Goal: Task Accomplishment & Management: Manage account settings

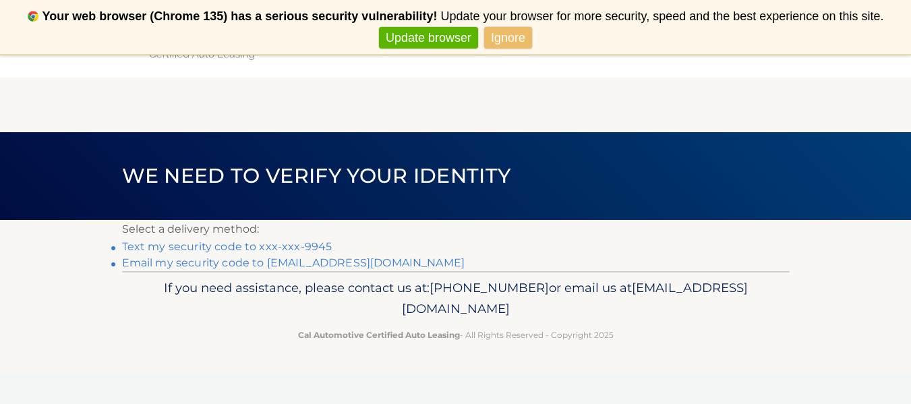
click at [210, 248] on link "Text my security code to xxx-xxx-9945" at bounding box center [227, 246] width 210 height 13
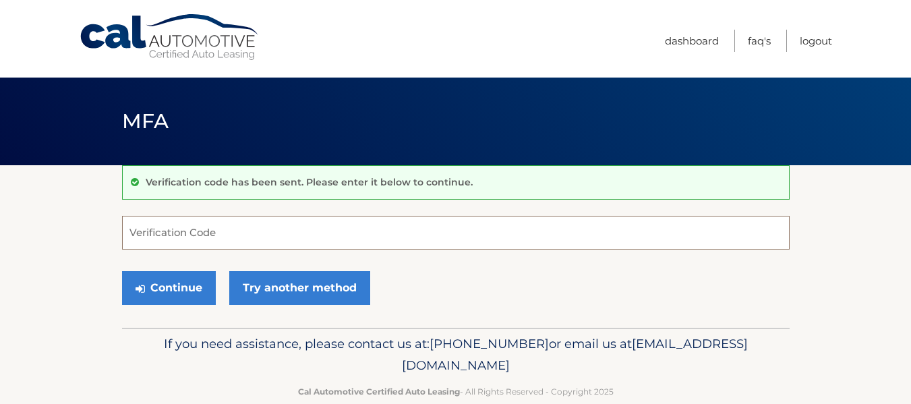
click at [210, 243] on input "Verification Code" at bounding box center [456, 233] width 668 height 34
type input "951676"
click at [122, 271] on button "Continue" at bounding box center [169, 288] width 94 height 34
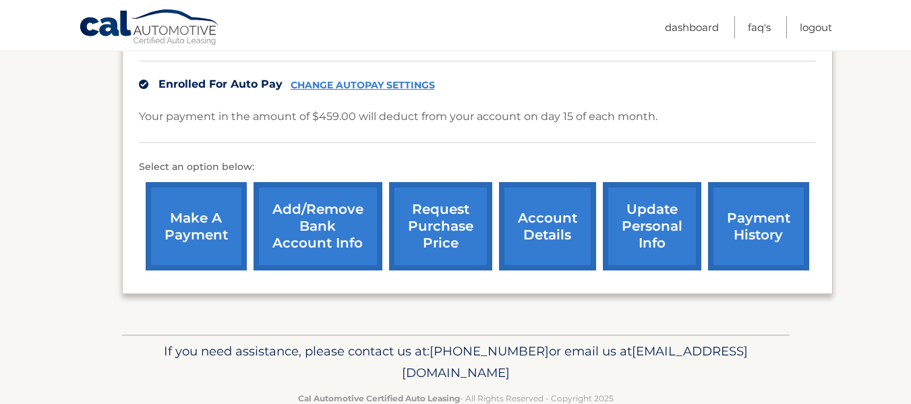
scroll to position [446, 0]
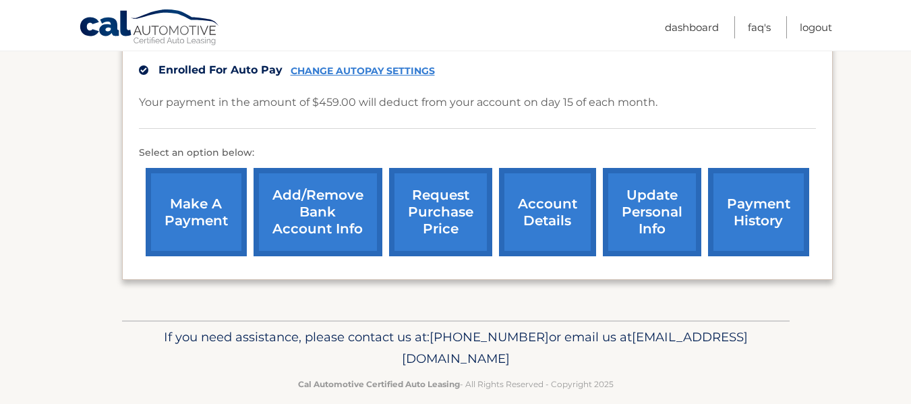
click at [543, 195] on link "account details" at bounding box center [547, 212] width 97 height 88
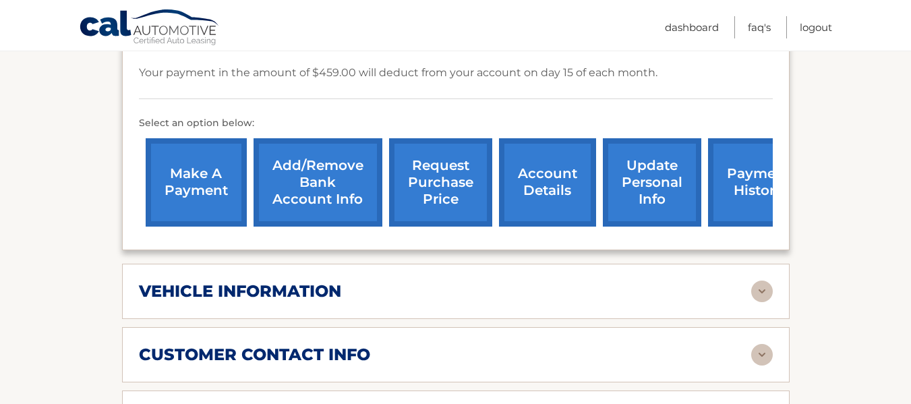
scroll to position [539, 0]
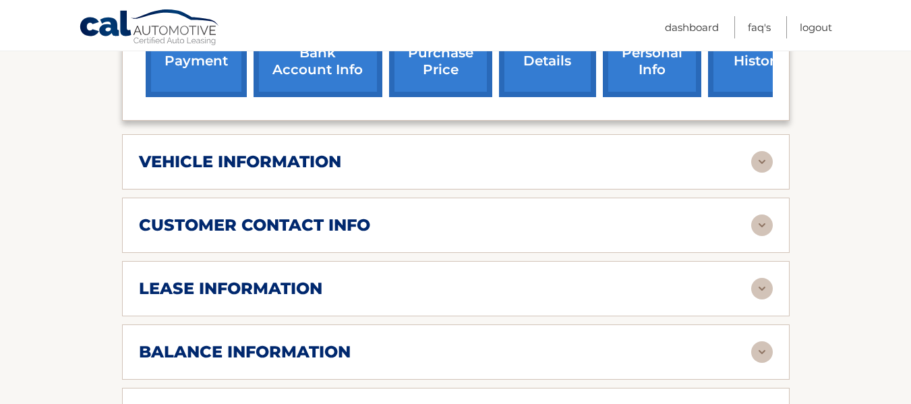
click at [766, 278] on img at bounding box center [762, 289] width 22 height 22
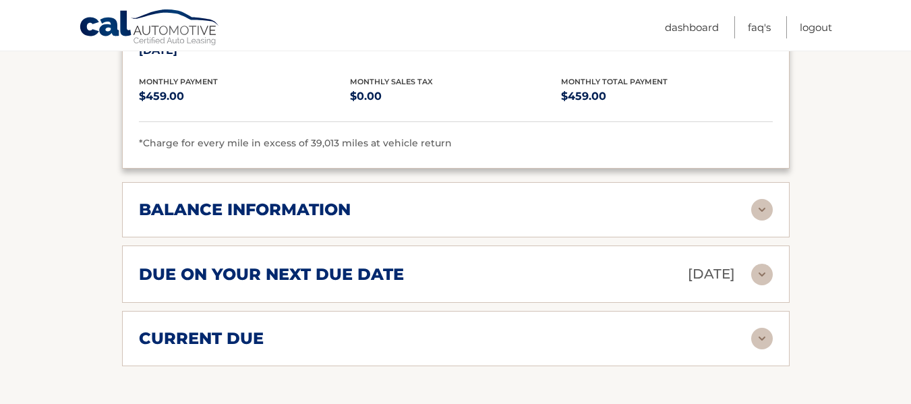
scroll to position [1011, 0]
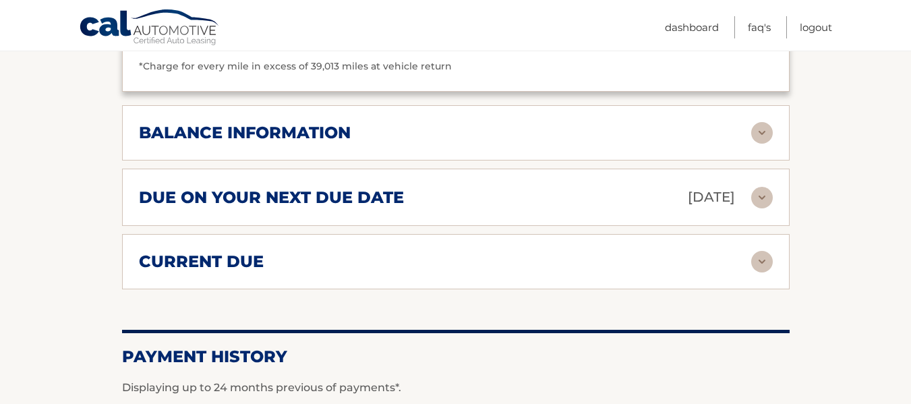
click at [765, 122] on img at bounding box center [762, 133] width 22 height 22
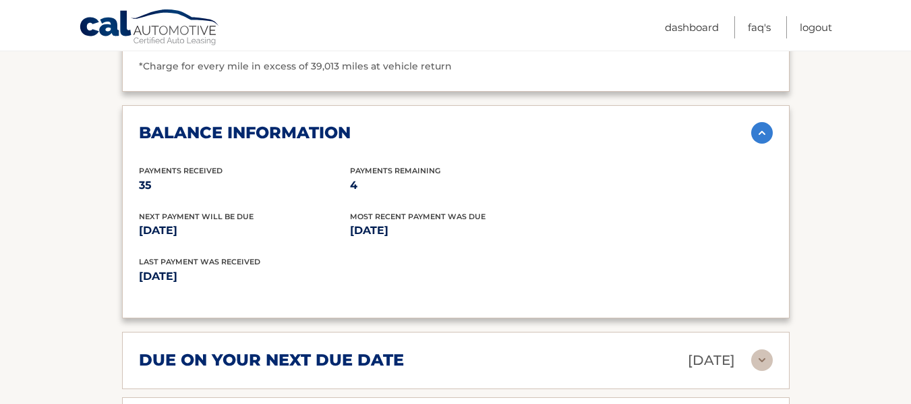
click at [765, 122] on img at bounding box center [762, 133] width 22 height 22
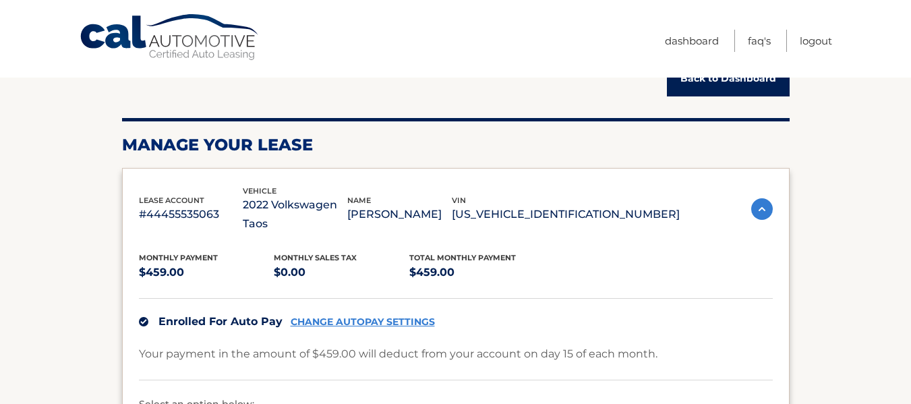
scroll to position [0, 0]
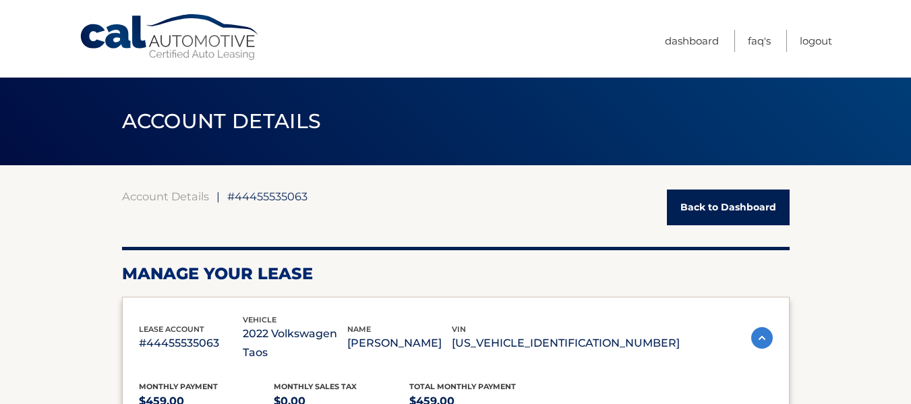
click at [726, 206] on link "Back to Dashboard" at bounding box center [728, 207] width 123 height 36
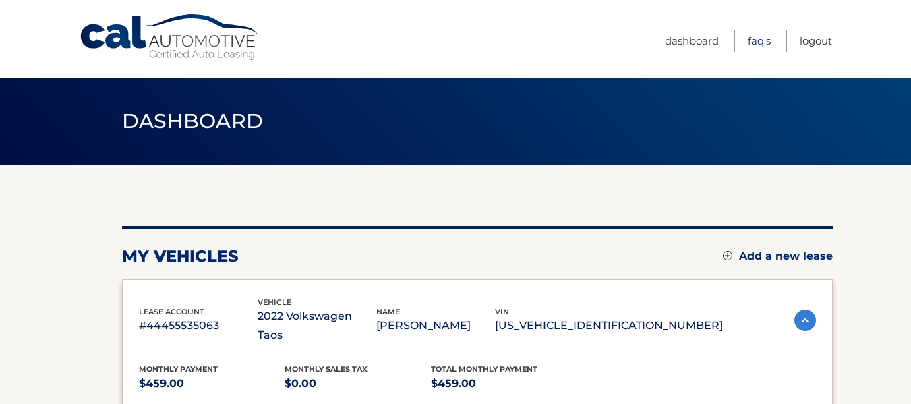
click at [751, 35] on link "FAQ's" at bounding box center [759, 41] width 23 height 22
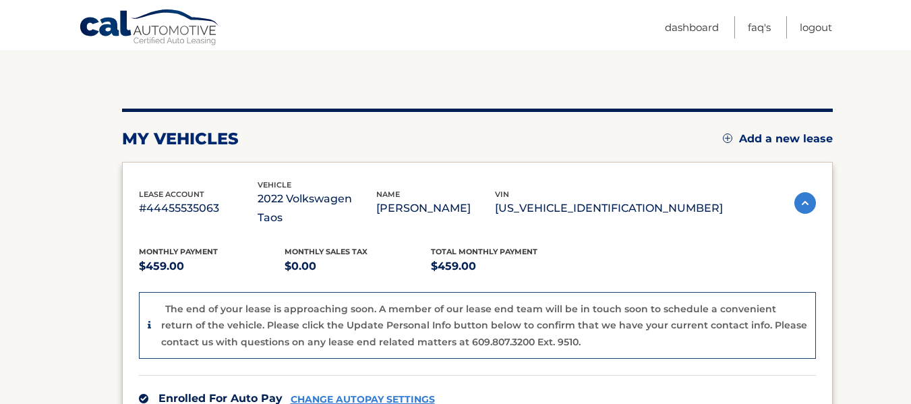
scroll to position [109, 0]
